Goal: Transaction & Acquisition: Purchase product/service

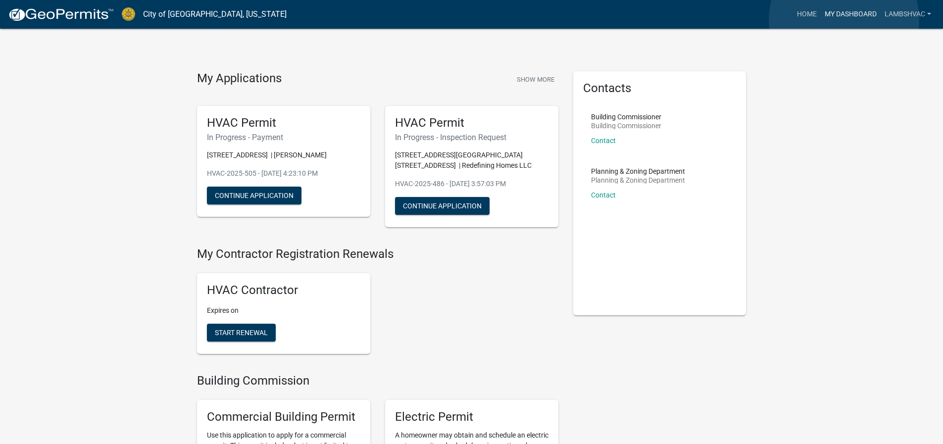
click at [844, 20] on link "My Dashboard" at bounding box center [850, 14] width 60 height 19
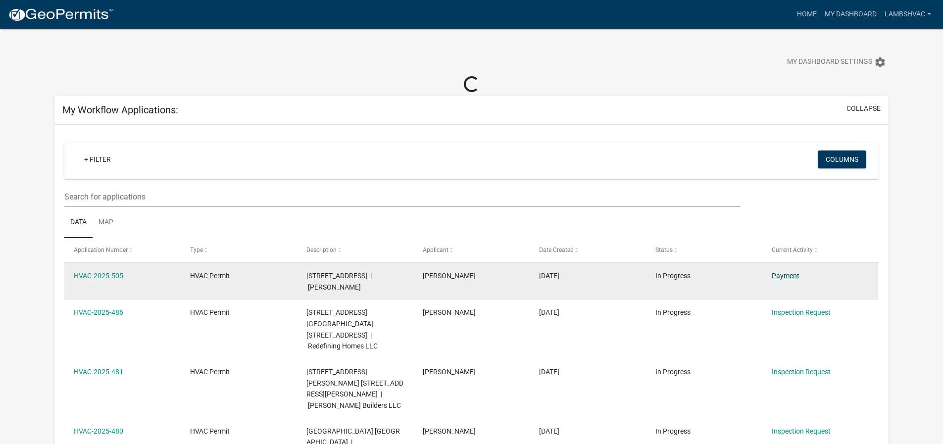
click at [796, 275] on link "Payment" at bounding box center [785, 276] width 28 height 8
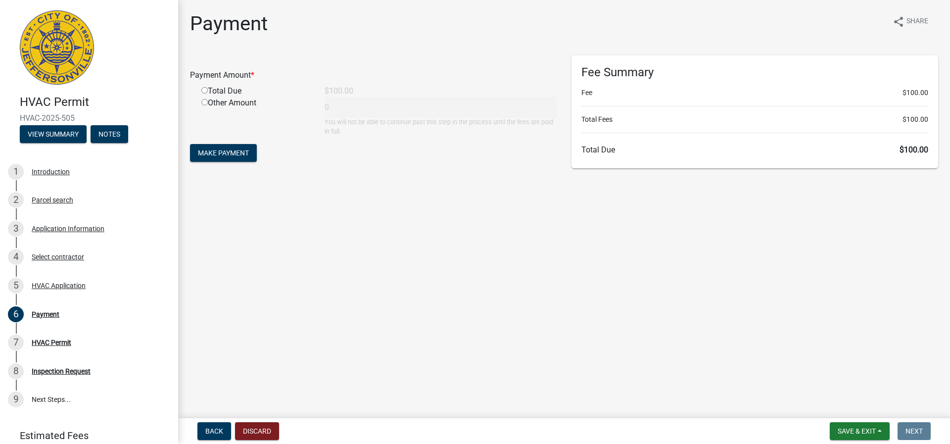
click at [203, 98] on div "Other Amount" at bounding box center [255, 116] width 123 height 39
click at [205, 100] on input "radio" at bounding box center [204, 102] width 6 height 6
radio input "true"
click at [217, 162] on form "Payment Amount * Total Due $100.00 Other Amount 0 You will not be able to conti…" at bounding box center [373, 109] width 367 height 109
click at [217, 161] on button "Make Payment" at bounding box center [223, 153] width 67 height 18
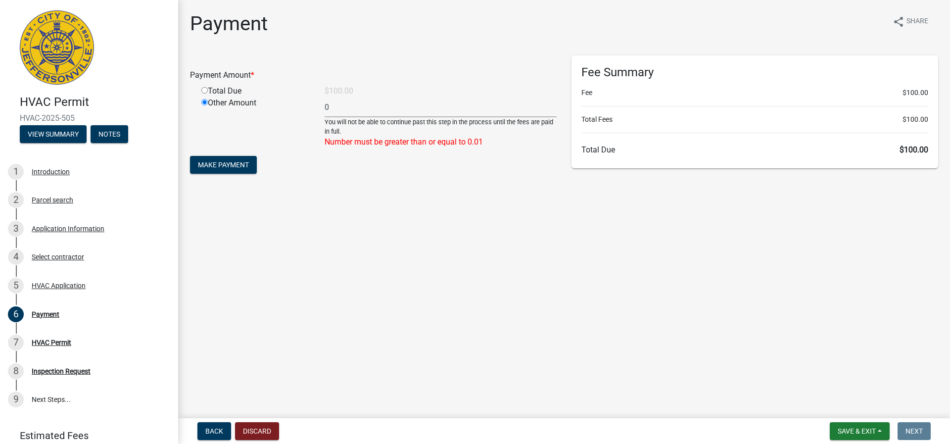
click at [203, 87] on input "radio" at bounding box center [204, 90] width 6 height 6
radio input "true"
radio input "false"
type input "100"
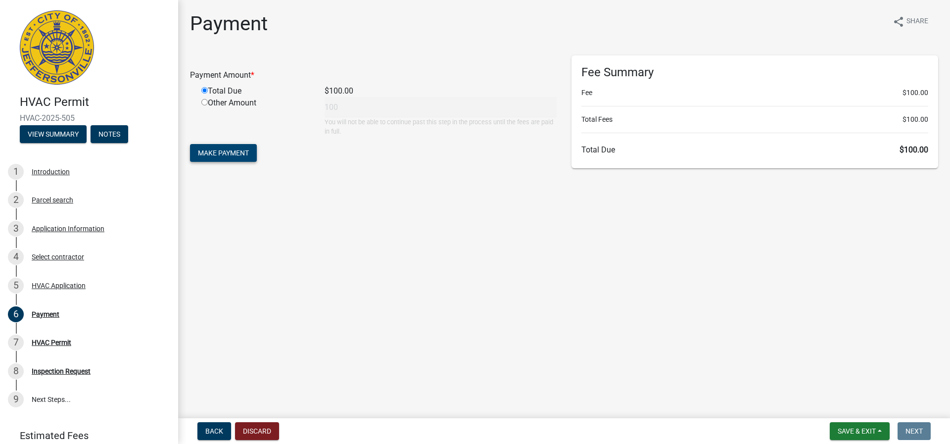
click at [198, 156] on span "Make Payment" at bounding box center [223, 153] width 51 height 8
